Goal: Task Accomplishment & Management: Use online tool/utility

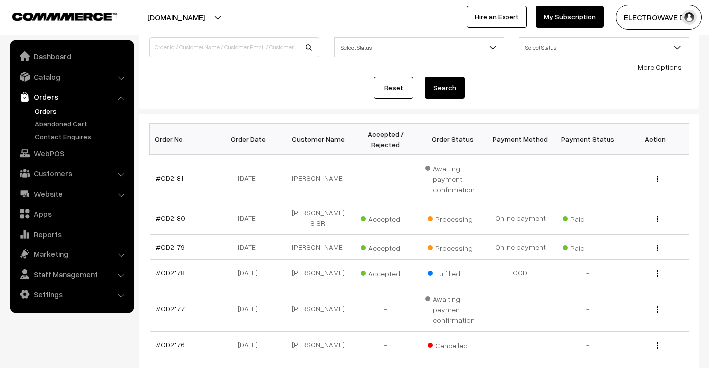
scroll to position [99, 0]
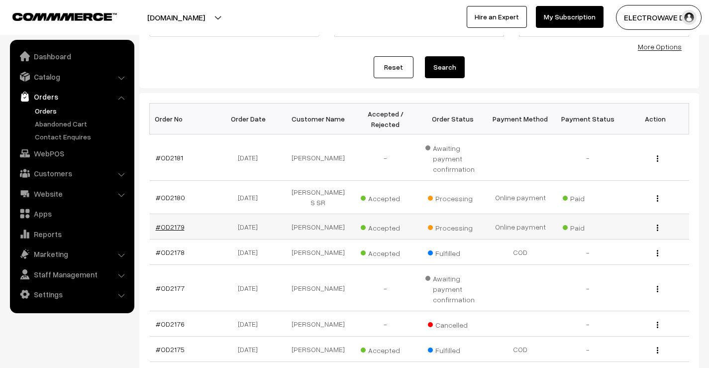
click at [170, 222] on link "#OD2179" at bounding box center [170, 226] width 29 height 8
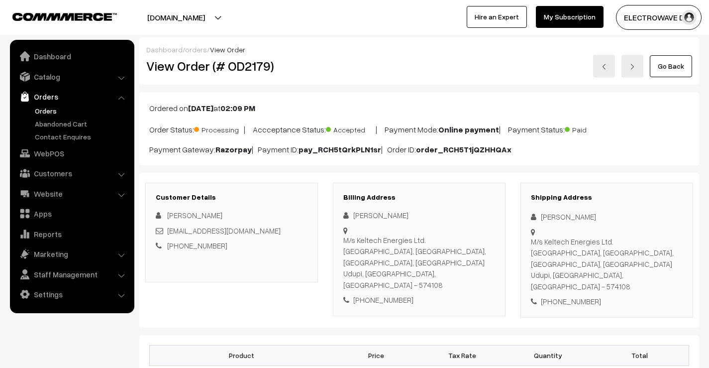
click at [603, 57] on link at bounding box center [604, 66] width 22 height 23
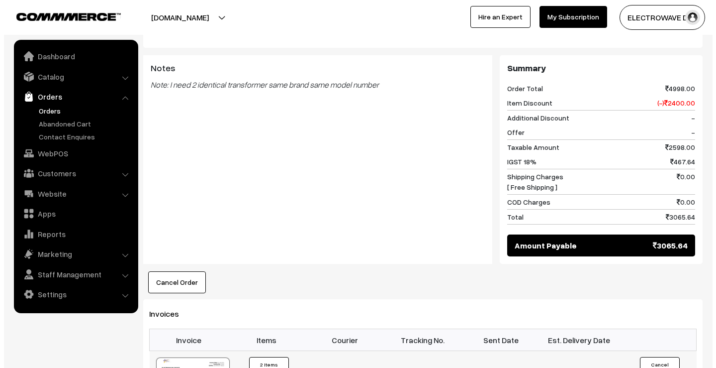
scroll to position [497, 0]
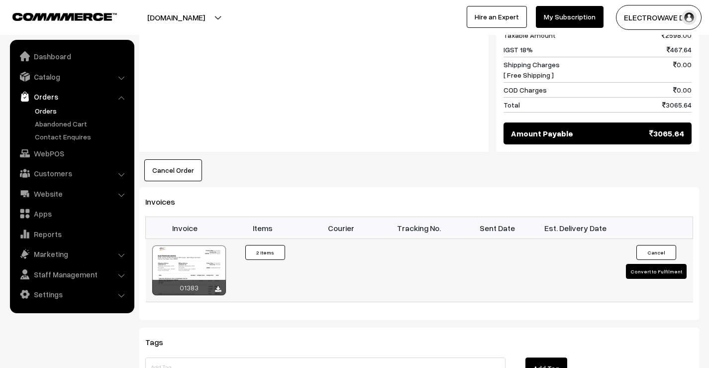
click at [649, 264] on button "Convert to Fulfilment" at bounding box center [656, 271] width 61 height 15
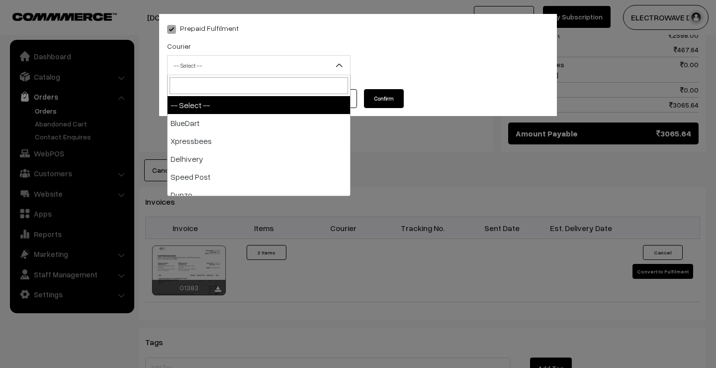
click at [221, 64] on span "-- Select --" at bounding box center [259, 65] width 183 height 17
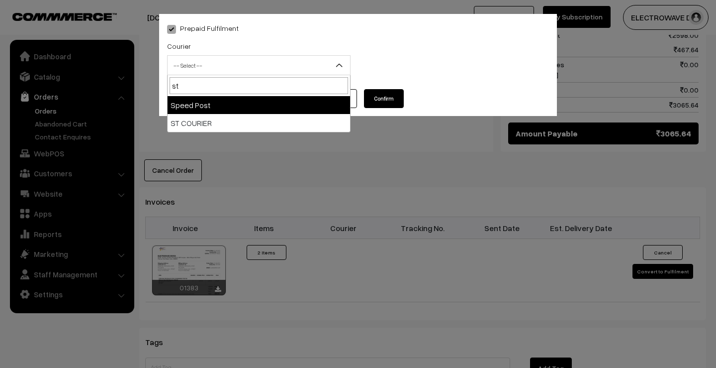
type input "st"
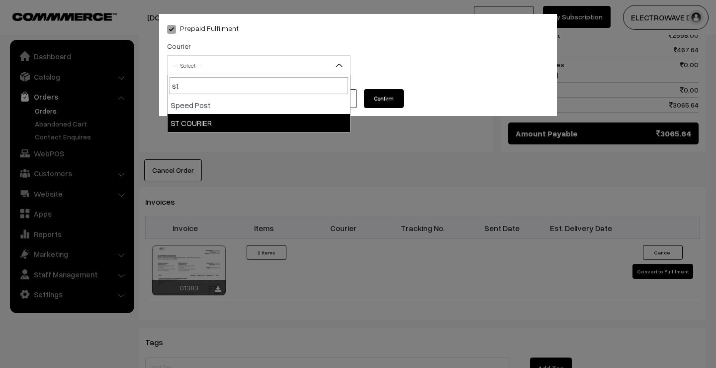
select select "11"
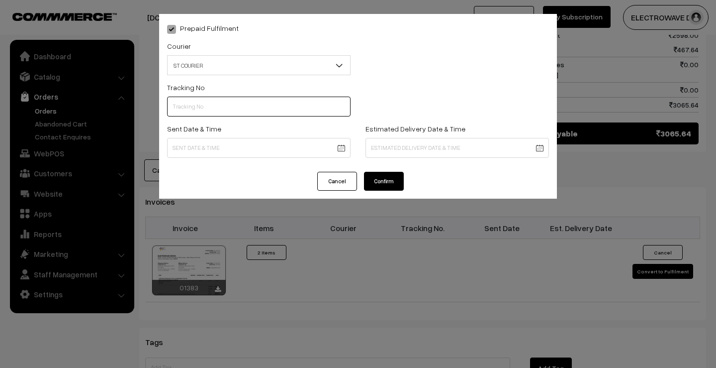
click at [226, 111] on input "text" at bounding box center [259, 107] width 184 height 20
type input "64131240460"
click at [340, 149] on body "Thank you for showing interest. Our team will call you shortly. Close dhruvpro.…" at bounding box center [358, 38] width 716 height 1070
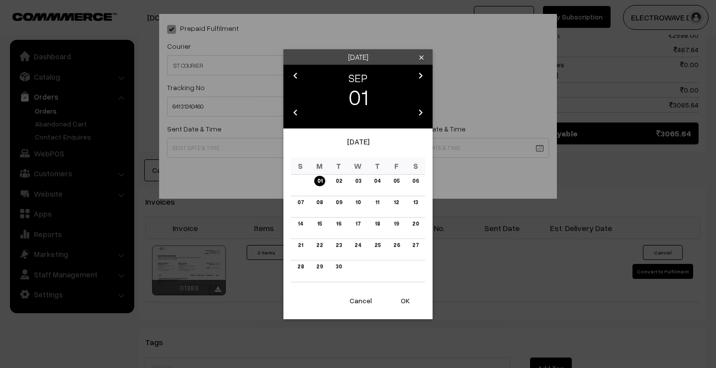
click at [407, 294] on button "OK" at bounding box center [406, 301] width 40 height 22
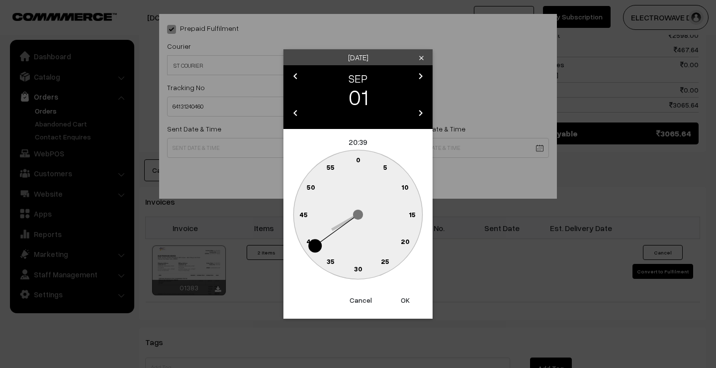
click at [407, 294] on button "OK" at bounding box center [406, 300] width 40 height 22
type input "01-09-2025 20:39"
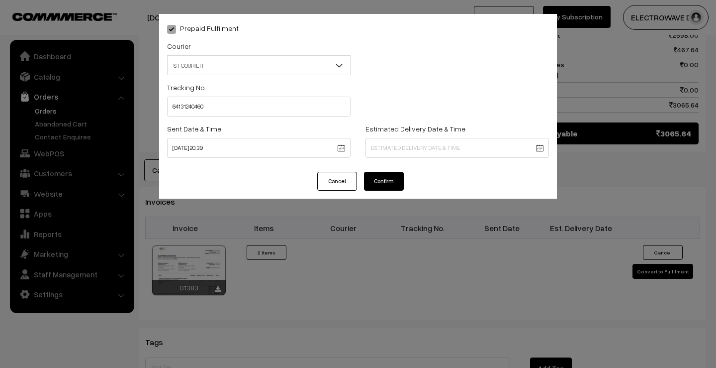
drag, startPoint x: 426, startPoint y: 139, endPoint x: 426, endPoint y: 147, distance: 8.0
click at [426, 140] on body "Thank you for showing interest. Our team will call you shortly. Close [DOMAIN_N…" at bounding box center [358, 38] width 716 height 1070
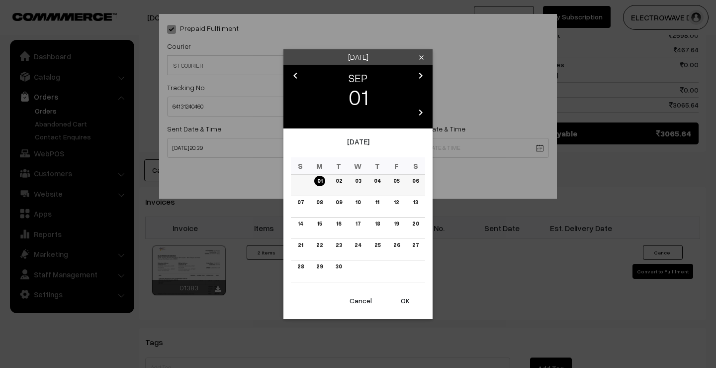
click at [396, 180] on link "05" at bounding box center [397, 181] width 12 height 10
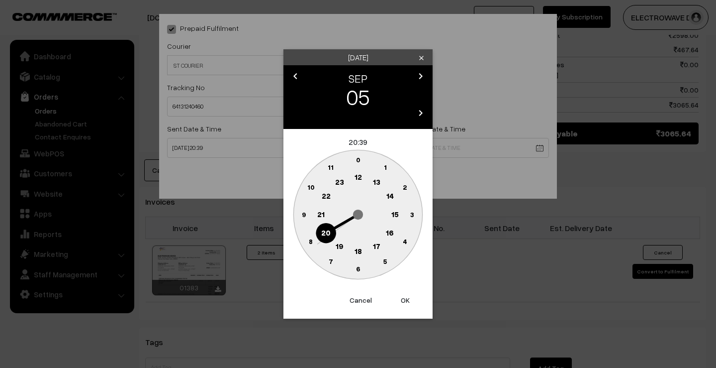
click at [405, 302] on button "OK" at bounding box center [406, 300] width 40 height 22
type input "05-09-2025 20:39"
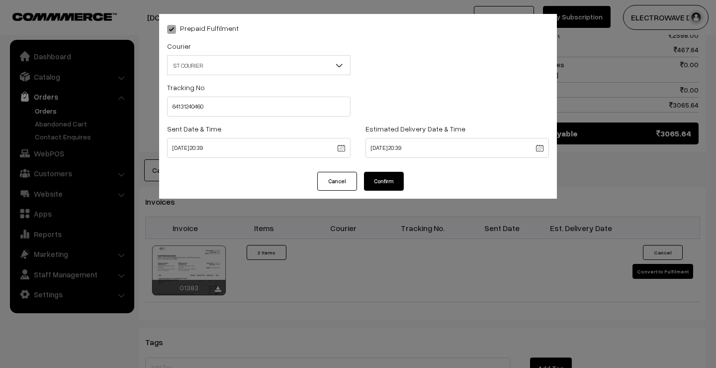
click at [387, 181] on button "Confirm" at bounding box center [384, 181] width 40 height 19
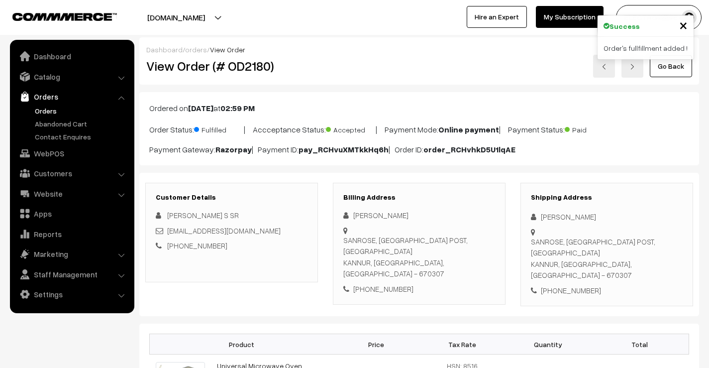
scroll to position [497, 0]
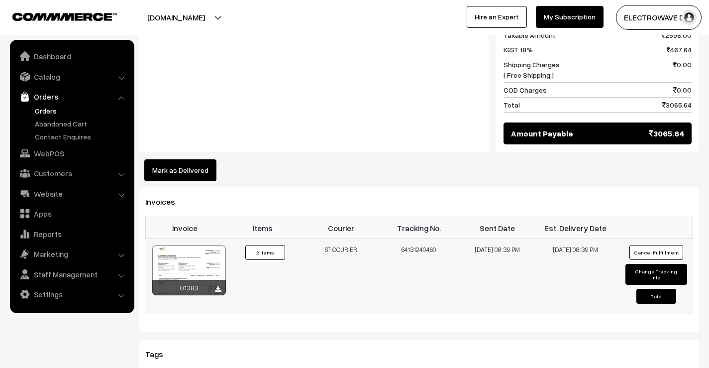
drag, startPoint x: 410, startPoint y: 225, endPoint x: 426, endPoint y: 226, distance: 16.0
click at [426, 239] on td "64131240460" at bounding box center [419, 276] width 78 height 75
click at [432, 241] on td "64131240460" at bounding box center [419, 276] width 78 height 75
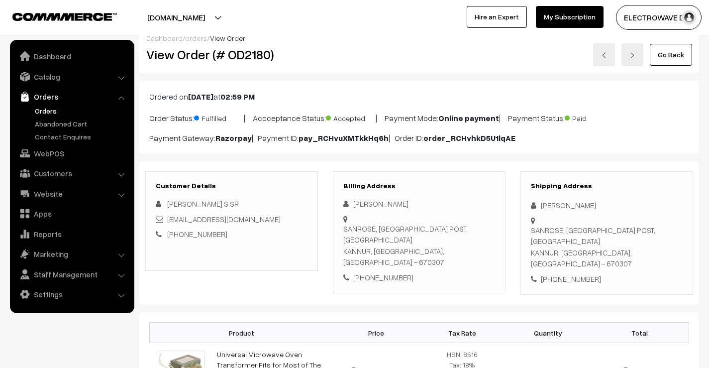
scroll to position [0, 0]
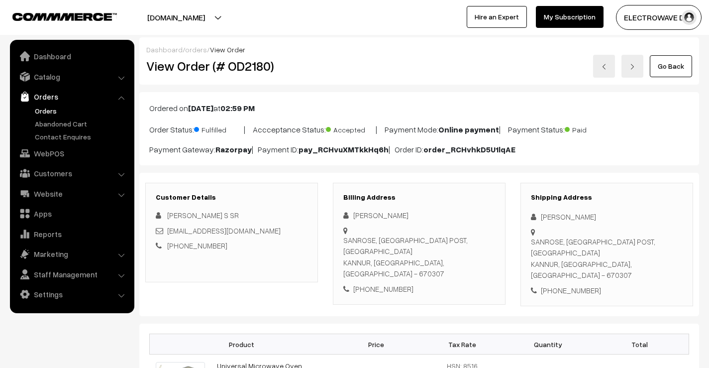
click at [629, 70] on link at bounding box center [632, 66] width 22 height 23
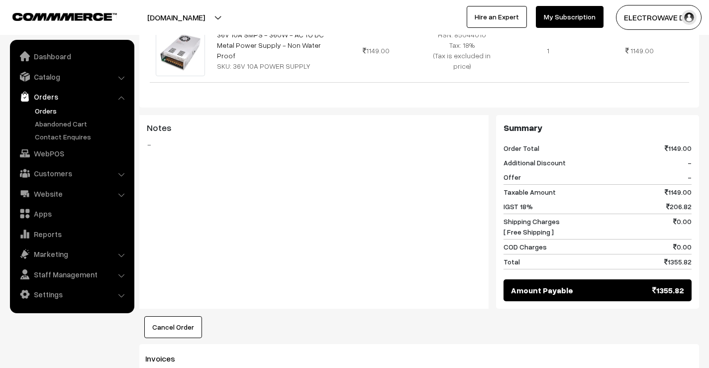
scroll to position [448, 0]
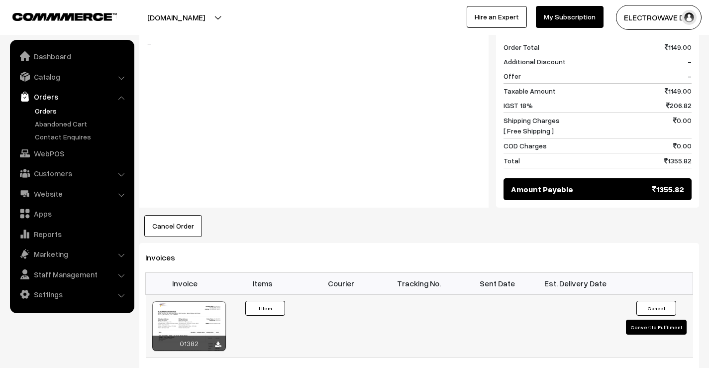
click at [636, 319] on button "Convert to Fulfilment" at bounding box center [656, 326] width 61 height 15
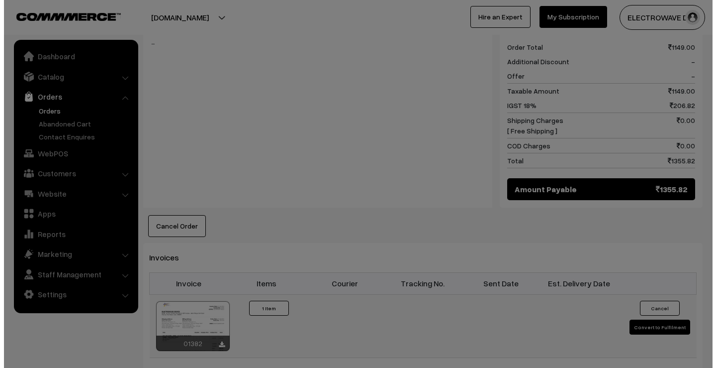
scroll to position [448, 0]
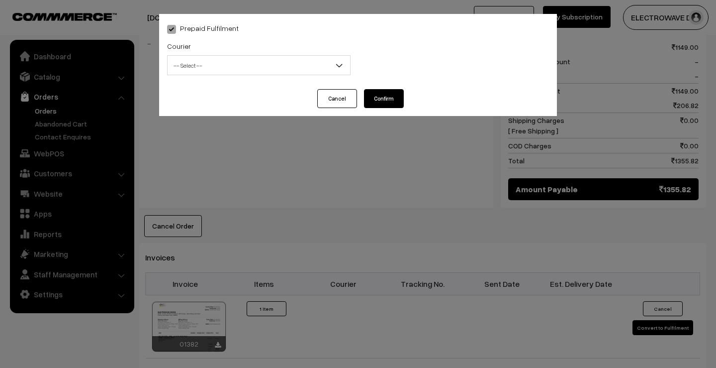
click at [234, 65] on span "-- Select --" at bounding box center [259, 65] width 183 height 17
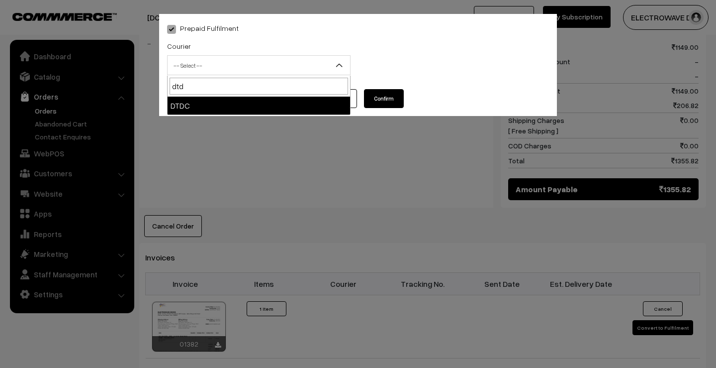
type input "dtd"
select select "7"
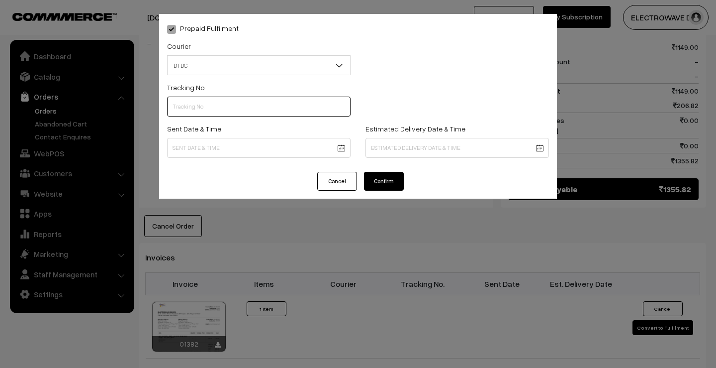
click at [216, 109] on input "text" at bounding box center [259, 107] width 184 height 20
drag, startPoint x: 200, startPoint y: 102, endPoint x: 172, endPoint y: 103, distance: 27.9
click at [172, 103] on input "c55" at bounding box center [259, 107] width 184 height 20
drag, startPoint x: 176, startPoint y: 107, endPoint x: 192, endPoint y: 109, distance: 16.6
click at [192, 109] on input "C35" at bounding box center [259, 107] width 184 height 20
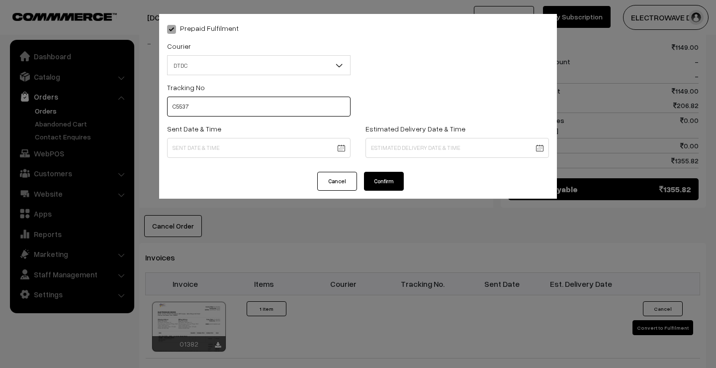
drag, startPoint x: 278, startPoint y: 103, endPoint x: 164, endPoint y: 104, distance: 113.9
click at [164, 104] on div "Tracking No C5537" at bounding box center [259, 101] width 198 height 41
paste input "5954"
type input "C55375953"
click at [310, 156] on body "Thank you for showing interest. Our team will call you shortly. Close dhruvpro.…" at bounding box center [358, 90] width 716 height 1077
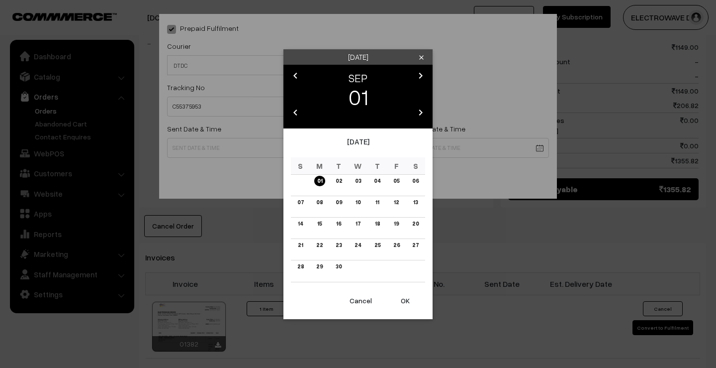
click at [405, 302] on button "OK" at bounding box center [406, 301] width 40 height 22
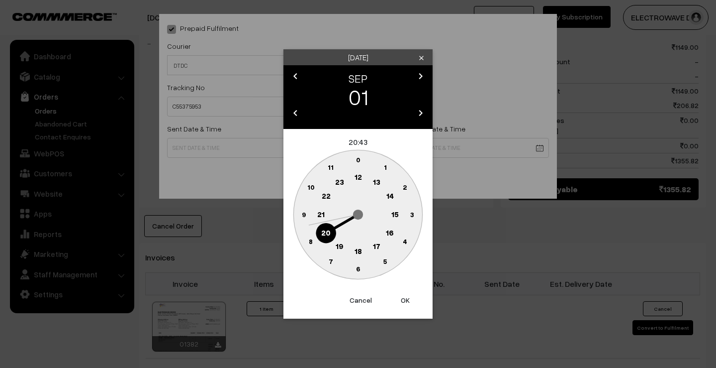
click at [405, 302] on button "OK" at bounding box center [406, 300] width 40 height 22
drag, startPoint x: 405, startPoint y: 302, endPoint x: 406, endPoint y: 234, distance: 68.2
click at [405, 302] on button "OK" at bounding box center [406, 300] width 40 height 22
type input "01-09-2025 20:43"
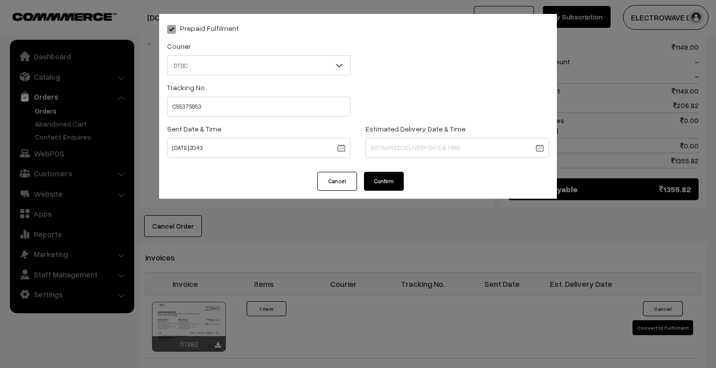
click at [427, 142] on body "Thank you for showing interest. Our team will call you shortly. Close dhruvpro.…" at bounding box center [358, 90] width 716 height 1077
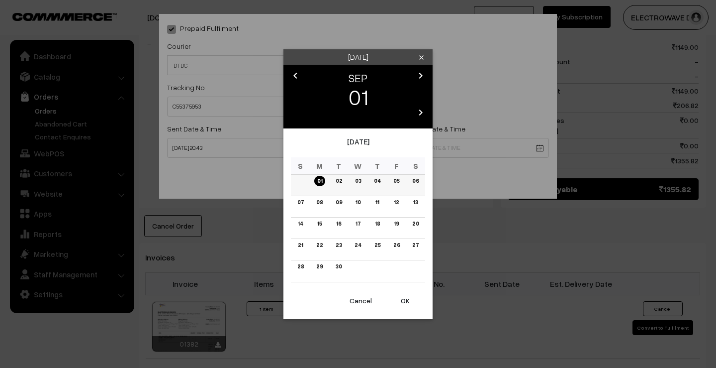
click at [398, 182] on link "05" at bounding box center [397, 181] width 12 height 10
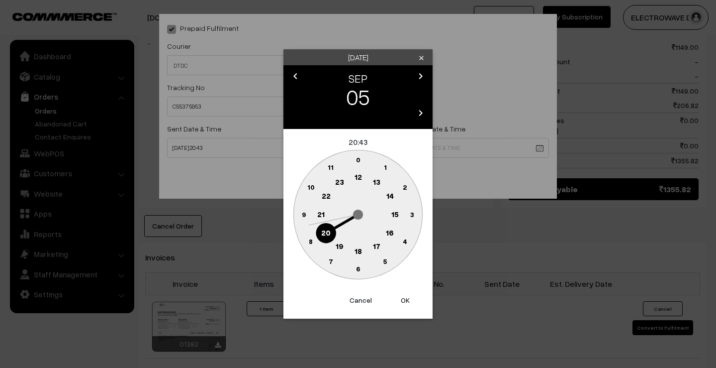
click at [405, 289] on div "Friday clear chevron_left SEP chevron_right 05 chevron_left 2025 chevron_right …" at bounding box center [358, 183] width 149 height 269
click at [405, 297] on button "OK" at bounding box center [406, 300] width 40 height 22
drag, startPoint x: 405, startPoint y: 297, endPoint x: 403, endPoint y: 293, distance: 5.1
click at [405, 297] on button "OK" at bounding box center [406, 300] width 40 height 22
type input "05-09-2025 20:43"
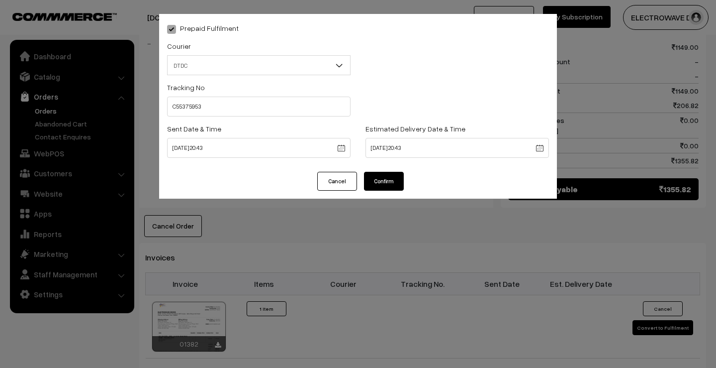
click at [385, 177] on button "Confirm" at bounding box center [384, 181] width 40 height 19
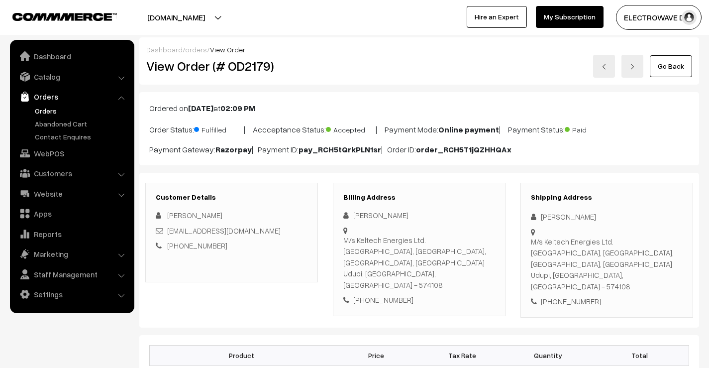
scroll to position [448, 0]
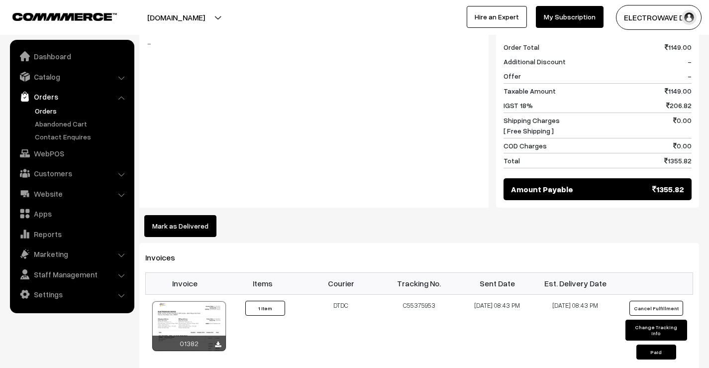
click at [49, 114] on link "Orders" at bounding box center [81, 110] width 99 height 10
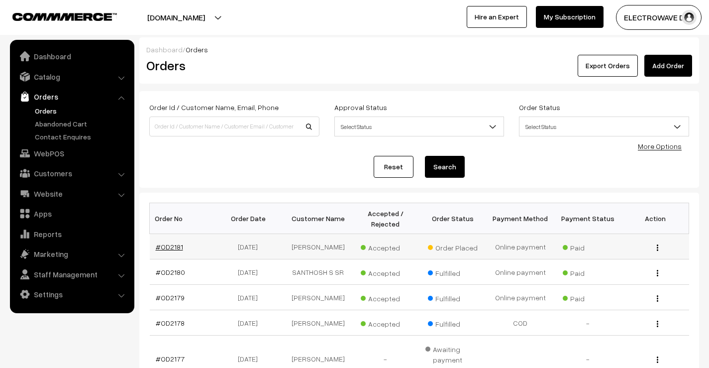
click at [175, 247] on link "#OD2181" at bounding box center [169, 246] width 27 height 8
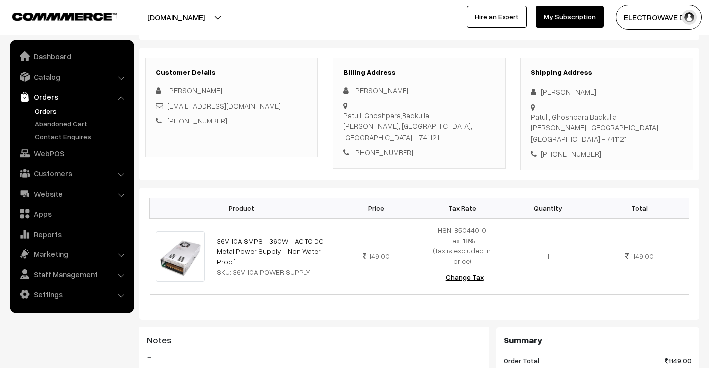
scroll to position [99, 0]
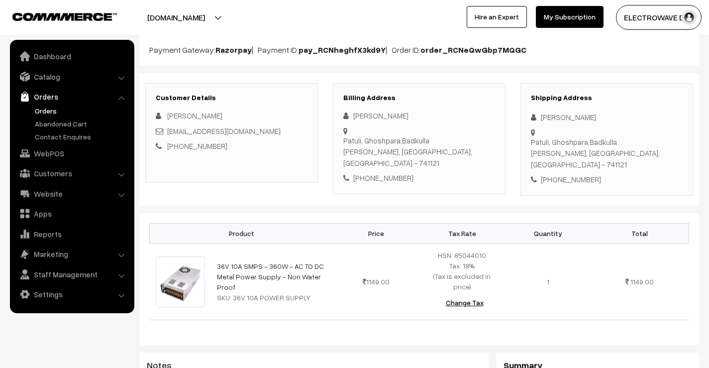
click at [620, 144] on div "Patuli, Ghoshpara,Badkulla Nadia, West Bengal, India - 741121" at bounding box center [607, 153] width 152 height 34
click at [640, 143] on div "Patuli, Ghoshpara,Badkulla Nadia, West Bengal, India - 741121" at bounding box center [607, 153] width 152 height 34
copy div "741121"
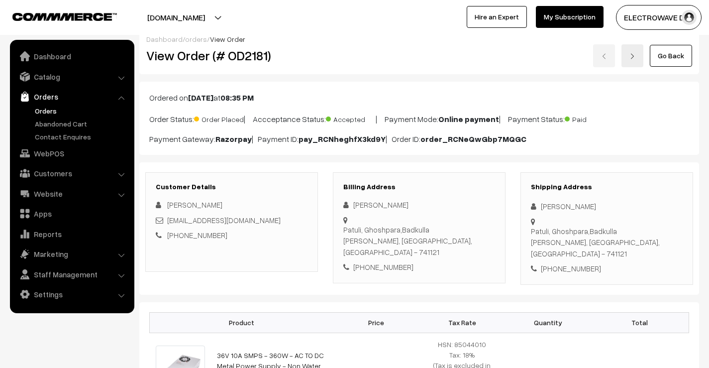
scroll to position [0, 0]
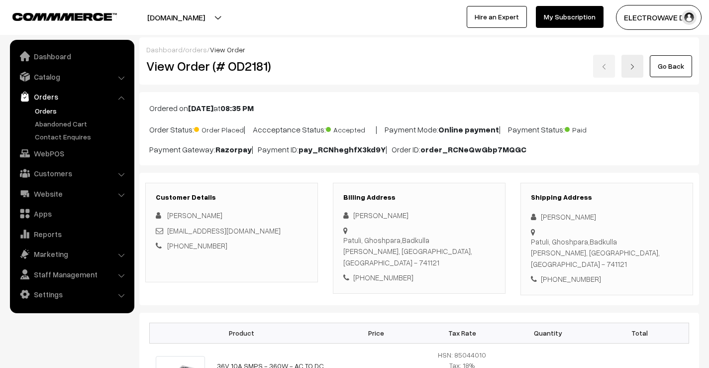
drag, startPoint x: 37, startPoint y: 108, endPoint x: 84, endPoint y: 105, distance: 46.4
click at [37, 108] on link "Orders" at bounding box center [81, 110] width 99 height 10
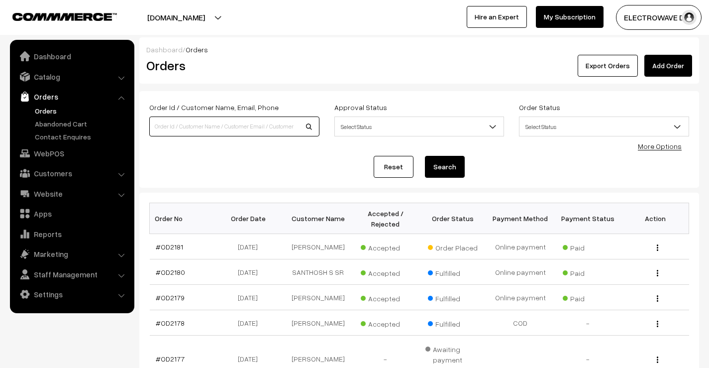
click at [245, 128] on input at bounding box center [234, 126] width 170 height 20
paste input "C55375953"
type input "C55375953"
click at [445, 172] on button "Search" at bounding box center [445, 167] width 40 height 22
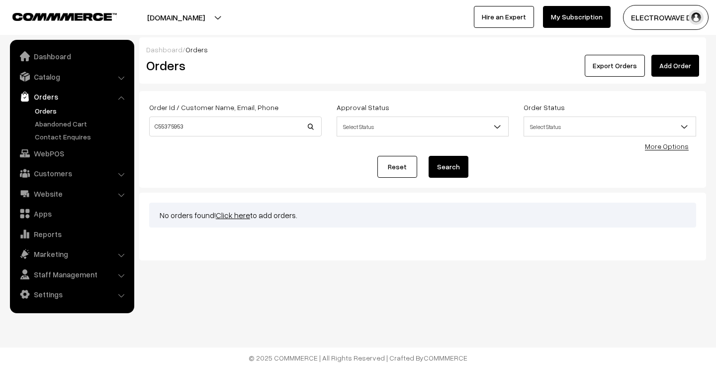
click at [47, 112] on link "Orders" at bounding box center [81, 110] width 99 height 10
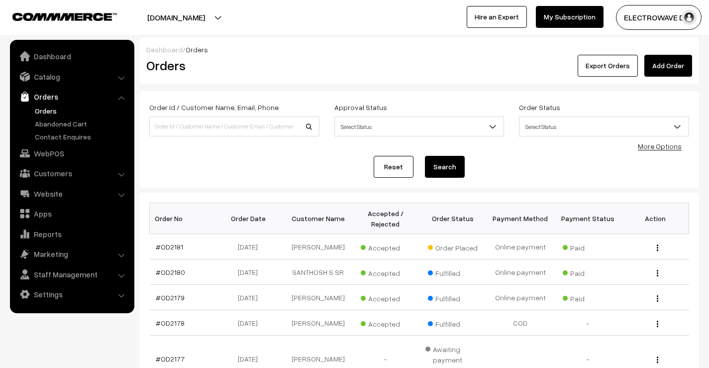
scroll to position [50, 0]
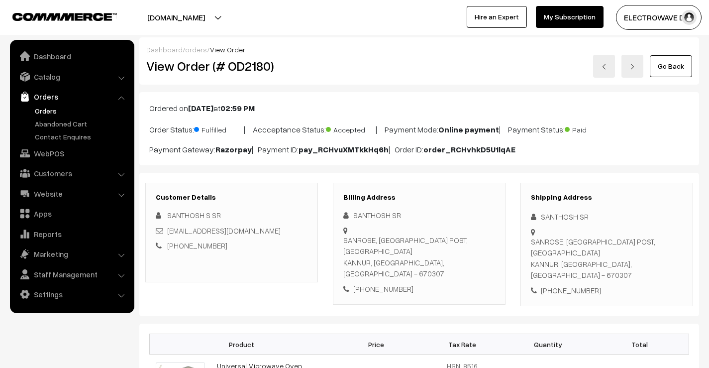
click at [602, 60] on link at bounding box center [604, 66] width 22 height 23
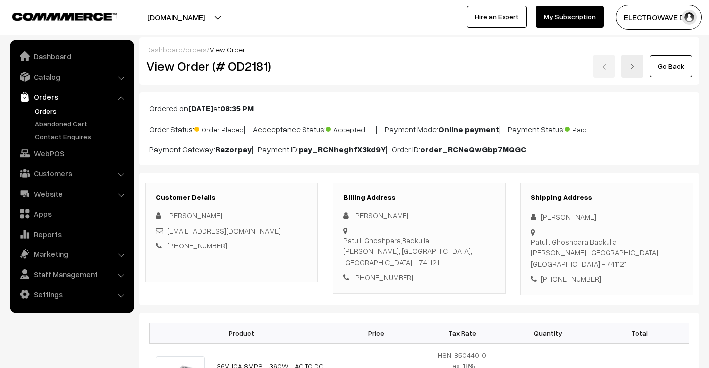
click at [629, 67] on link at bounding box center [632, 66] width 22 height 23
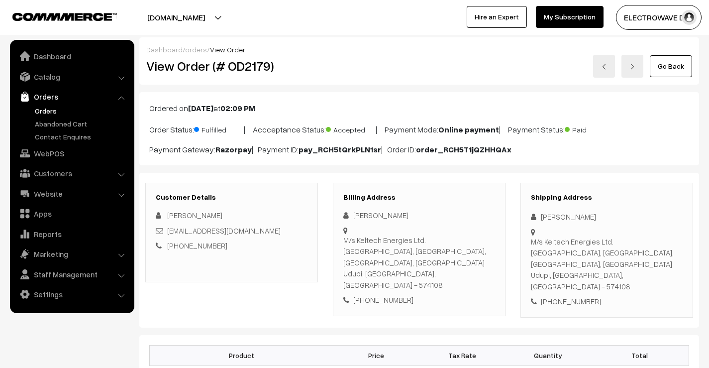
scroll to position [546, 0]
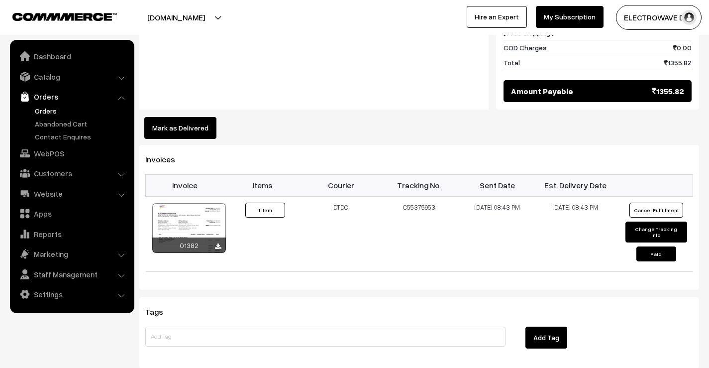
click at [48, 107] on link "Orders" at bounding box center [81, 110] width 99 height 10
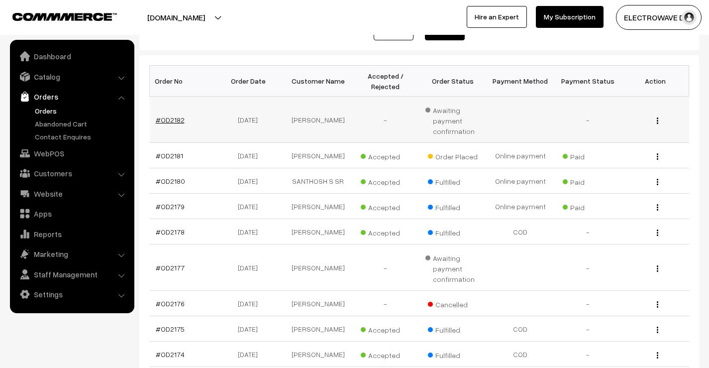
scroll to position [149, 0]
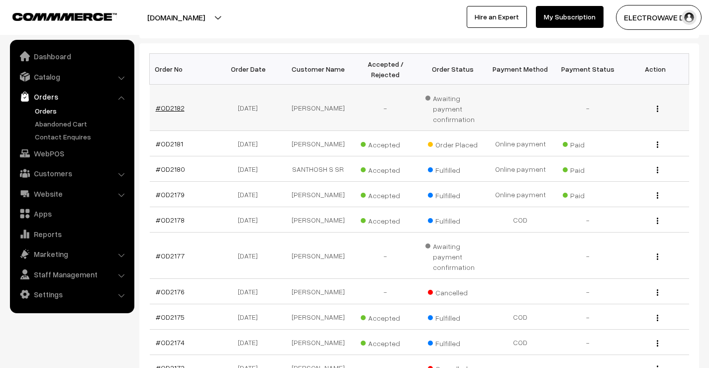
click at [176, 106] on link "#OD2182" at bounding box center [170, 107] width 29 height 8
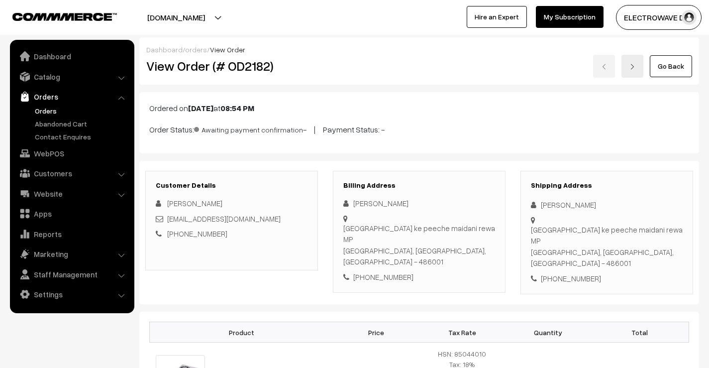
click at [50, 108] on link "Orders" at bounding box center [81, 110] width 99 height 10
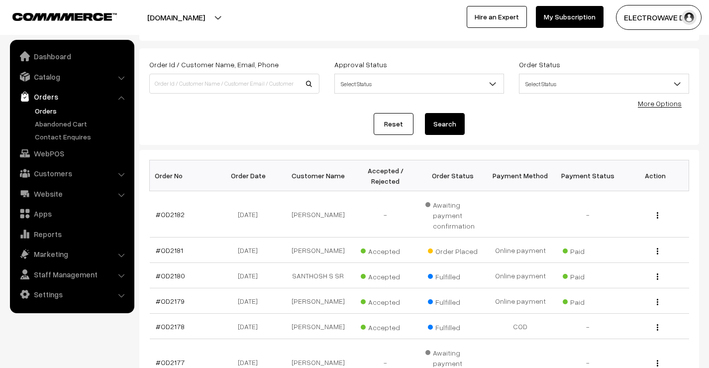
scroll to position [99, 0]
